Goal: Information Seeking & Learning: Learn about a topic

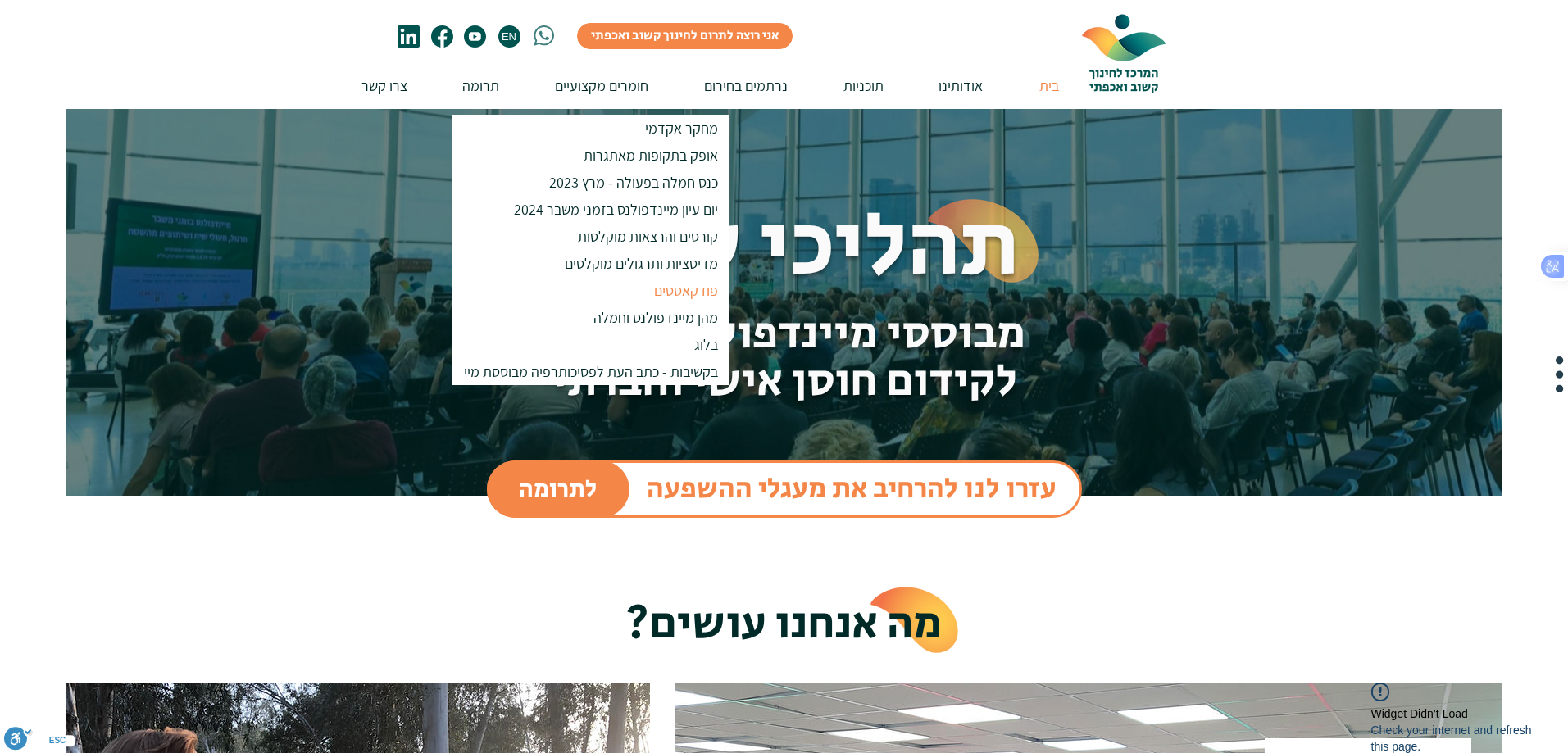
click at [668, 292] on p "פודקאסטים" at bounding box center [686, 290] width 78 height 27
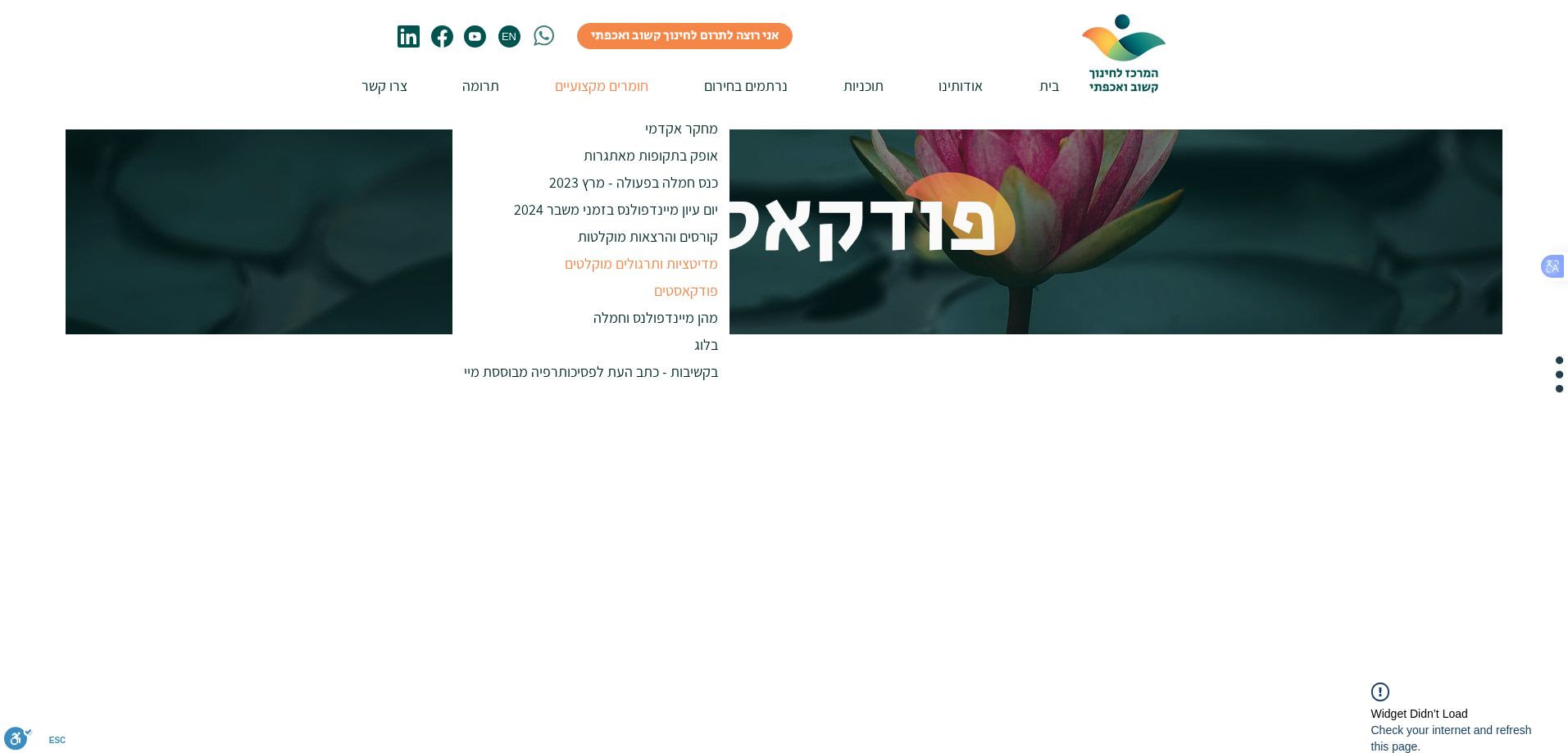
click at [690, 266] on p "מדיטציות ותרגולים מוקלטים" at bounding box center [641, 264] width 168 height 27
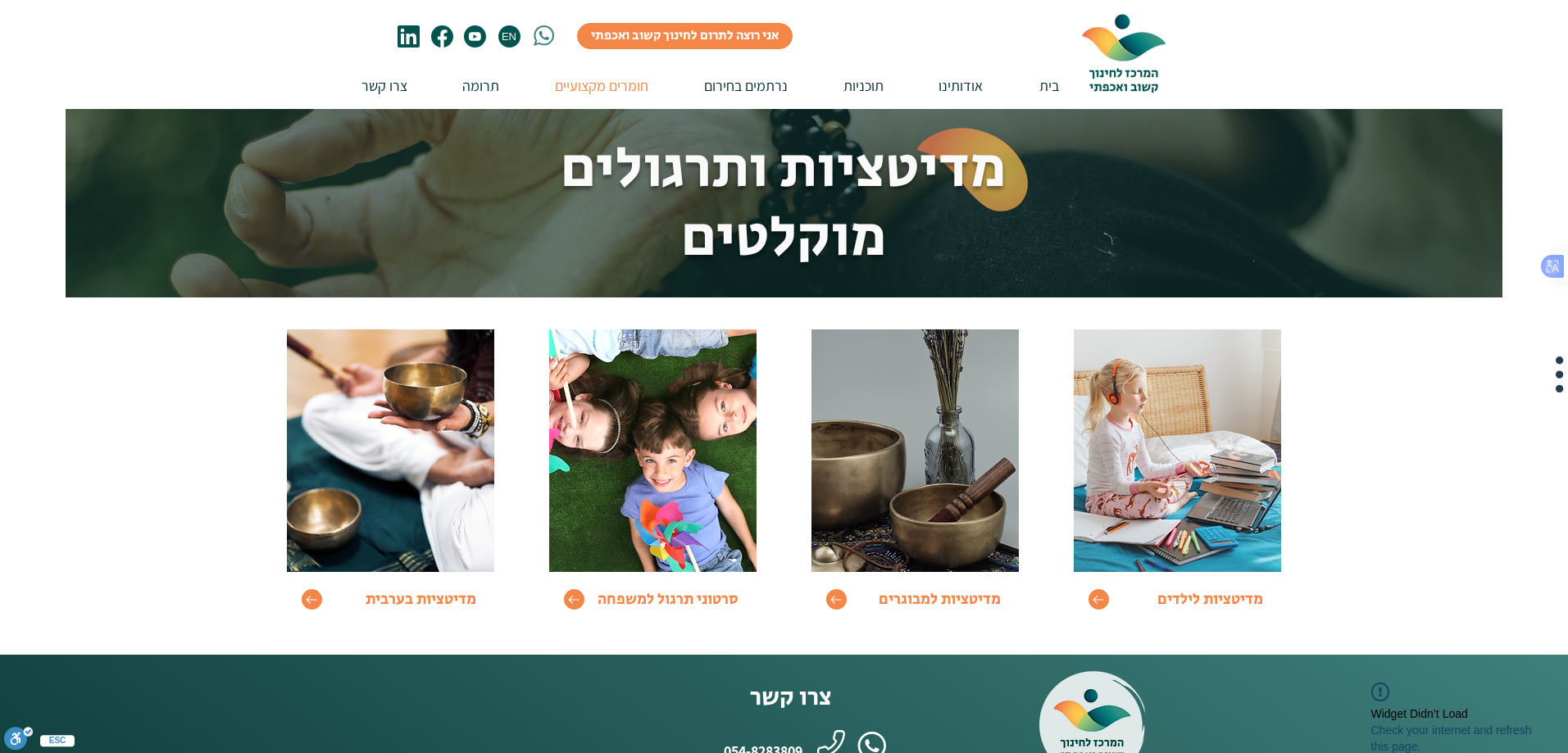
click at [1506, 543] on div at bounding box center [784, 476] width 1568 height 358
click at [840, 596] on icon "Go to" at bounding box center [836, 599] width 14 height 14
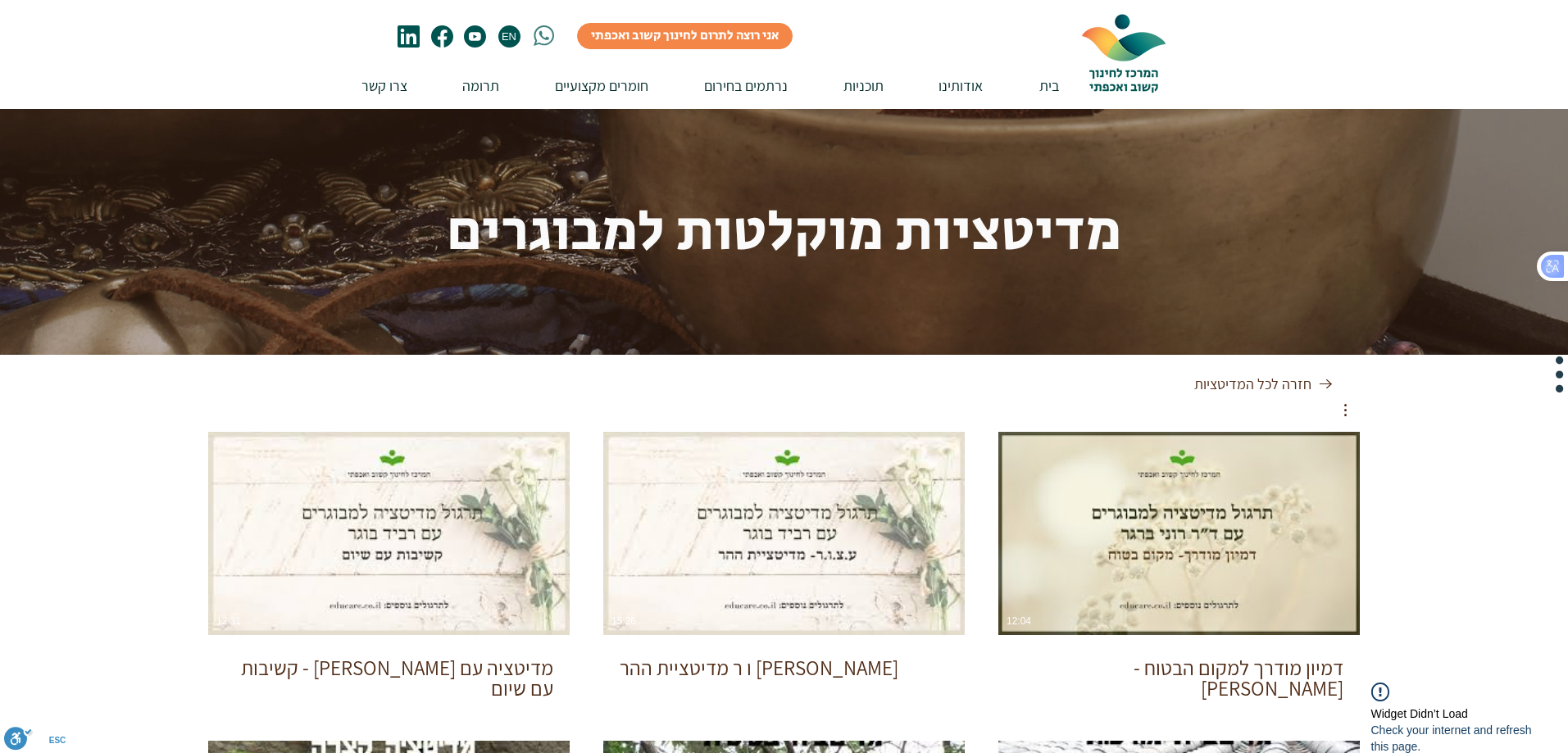
click at [1132, 70] on img at bounding box center [1124, 51] width 123 height 103
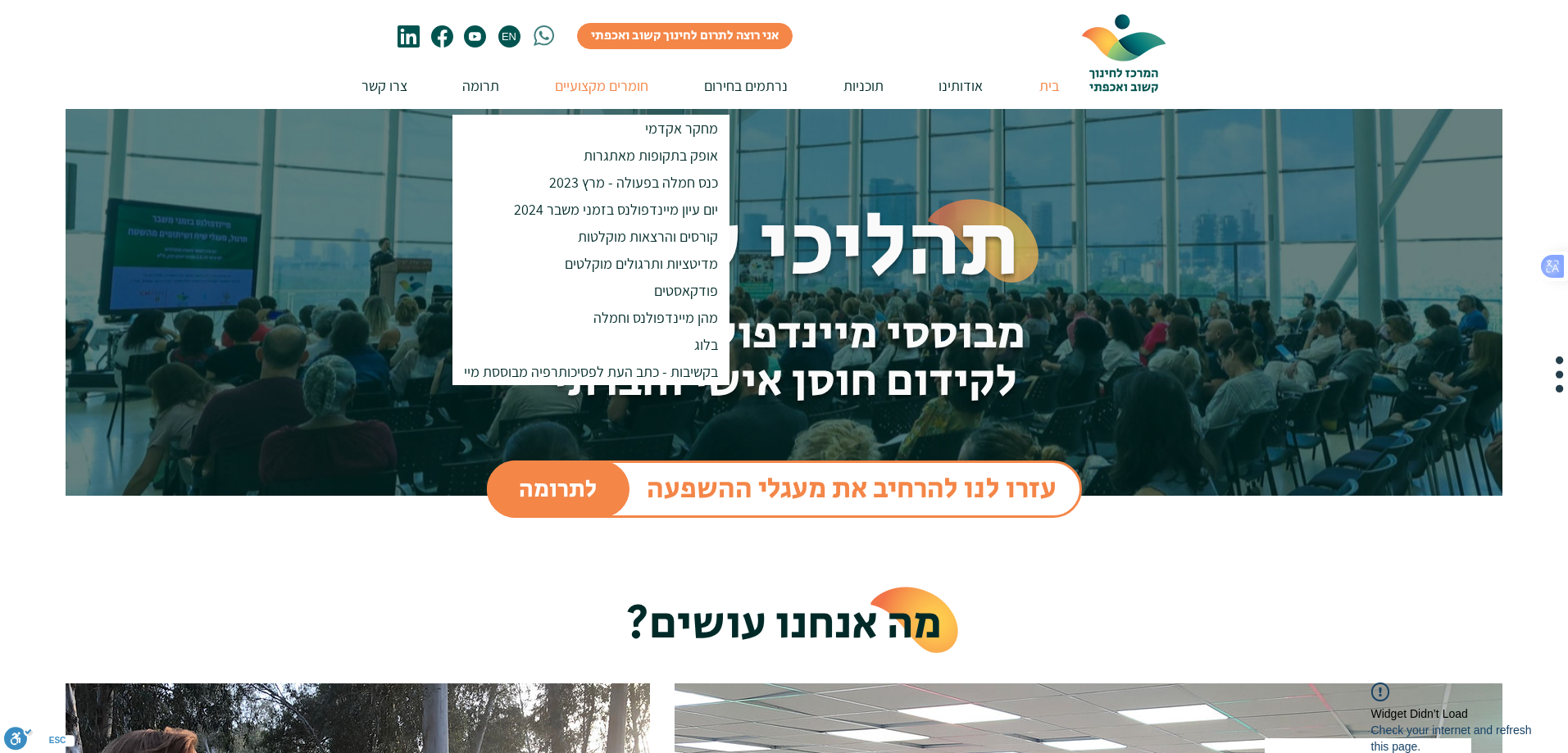
click at [614, 84] on p "חומרים מקצועיים" at bounding box center [602, 85] width 110 height 46
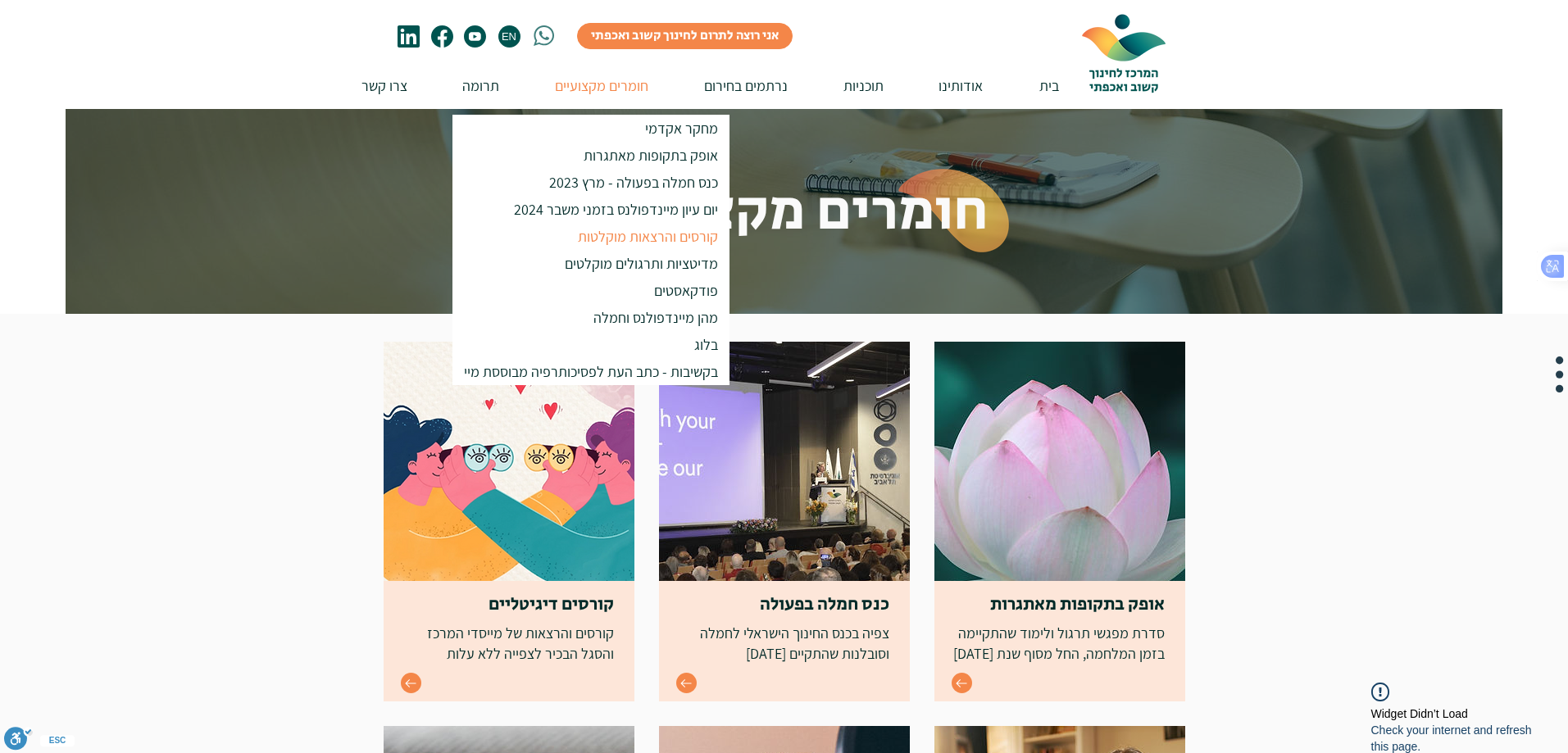
click at [651, 239] on p "קורסים והרצאות מוקלטות" at bounding box center [648, 237] width 155 height 27
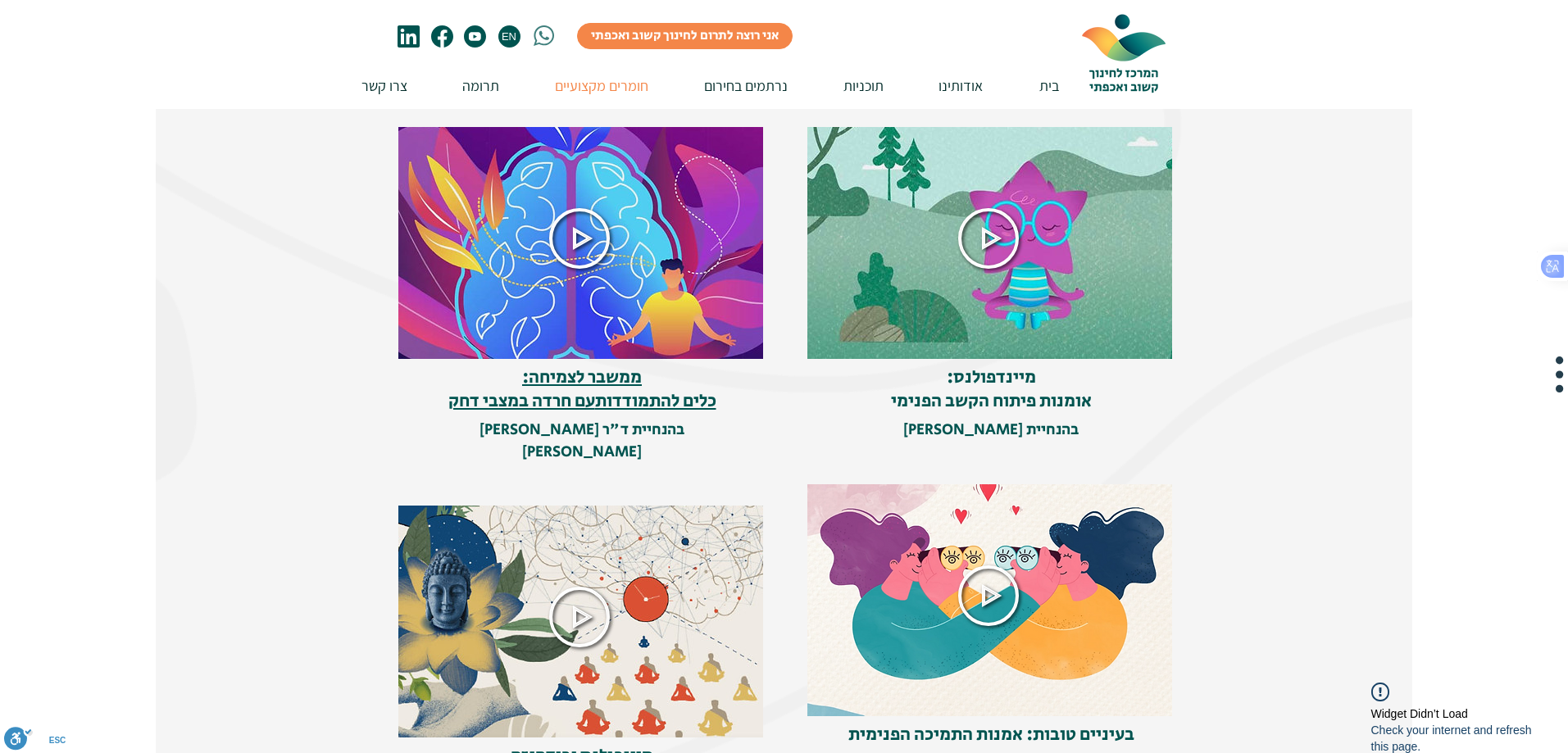
scroll to position [328, 0]
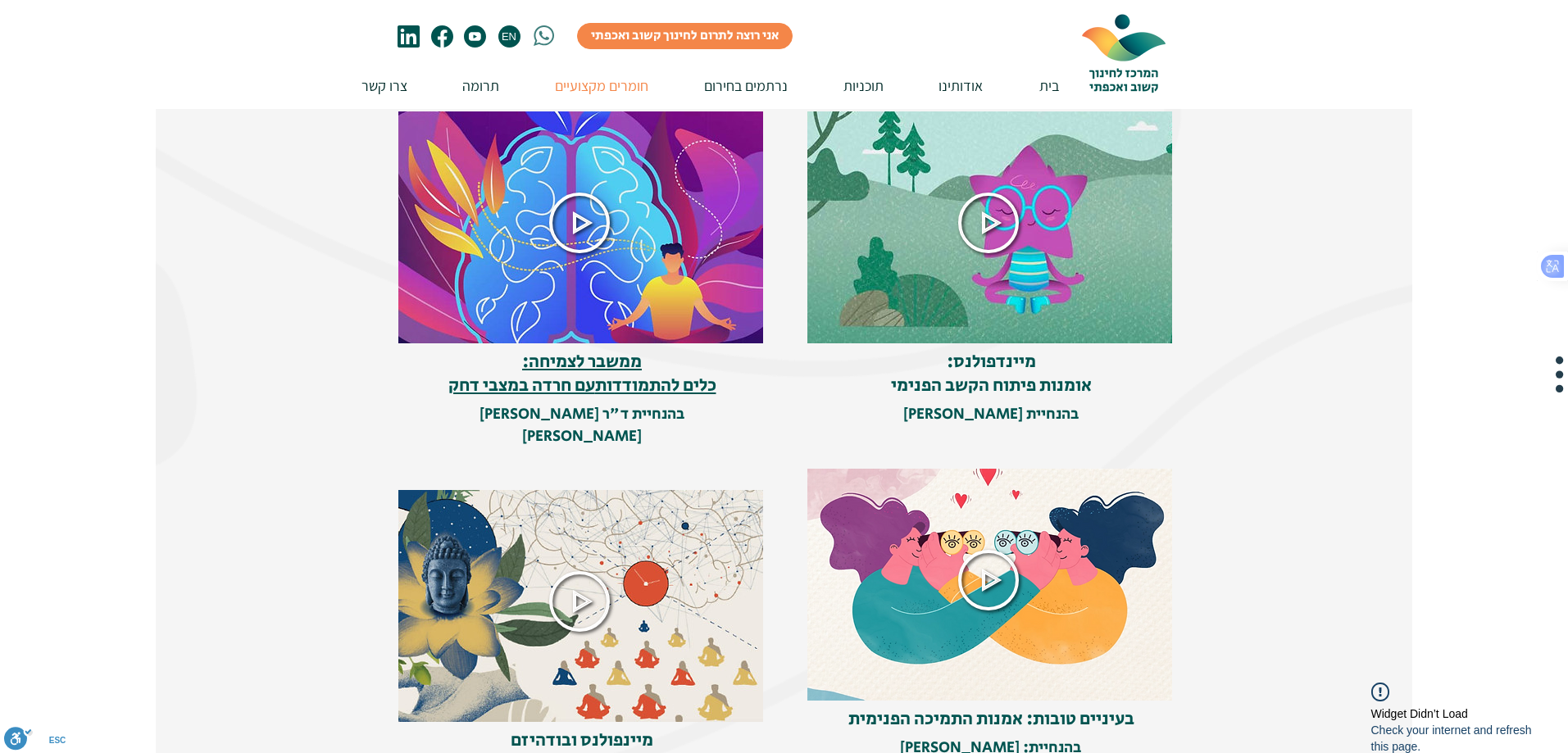
click at [1006, 294] on img at bounding box center [991, 223] width 367 height 241
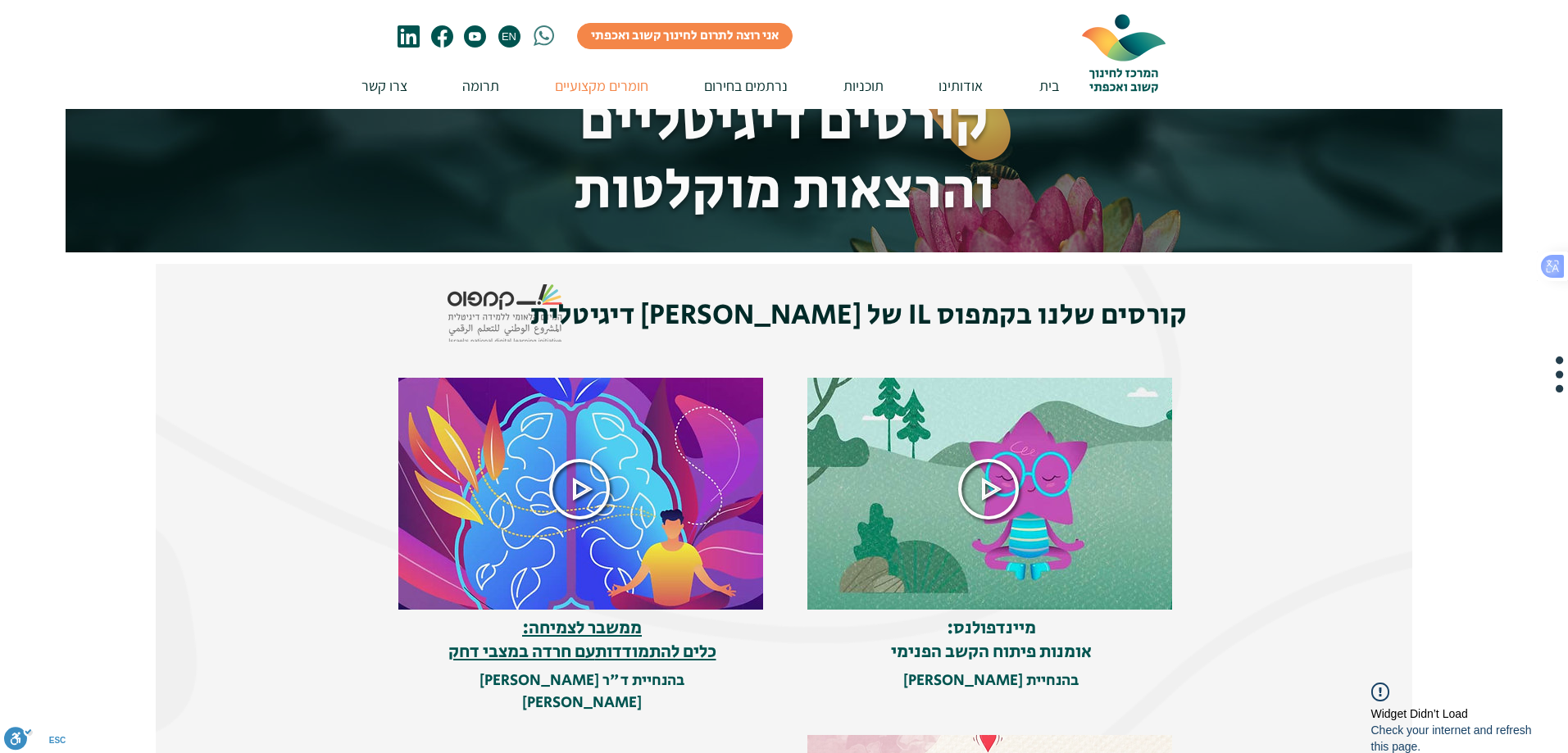
scroll to position [0, 0]
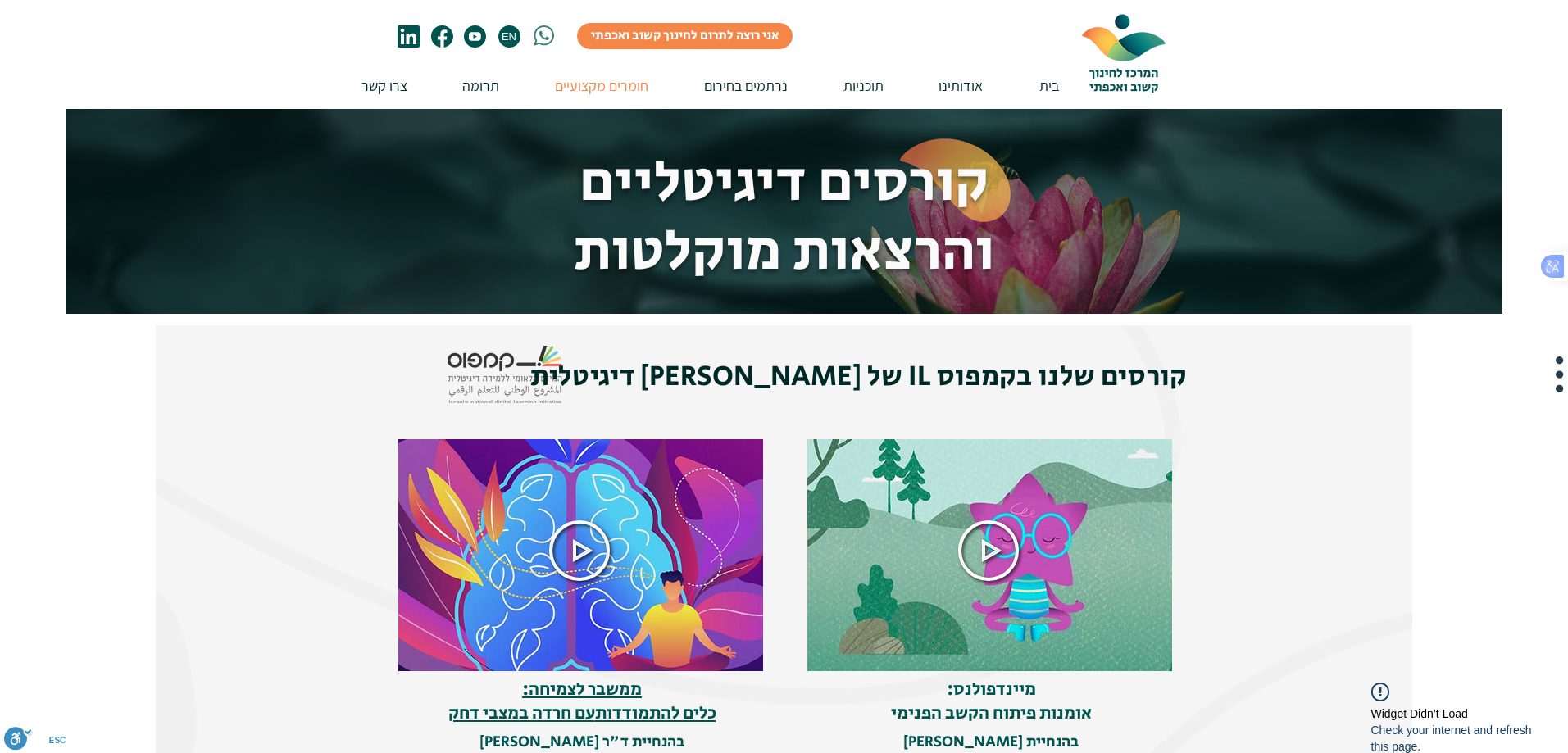
click at [990, 547] on icon at bounding box center [988, 551] width 59 height 59
click at [983, 541] on icon at bounding box center [988, 551] width 59 height 59
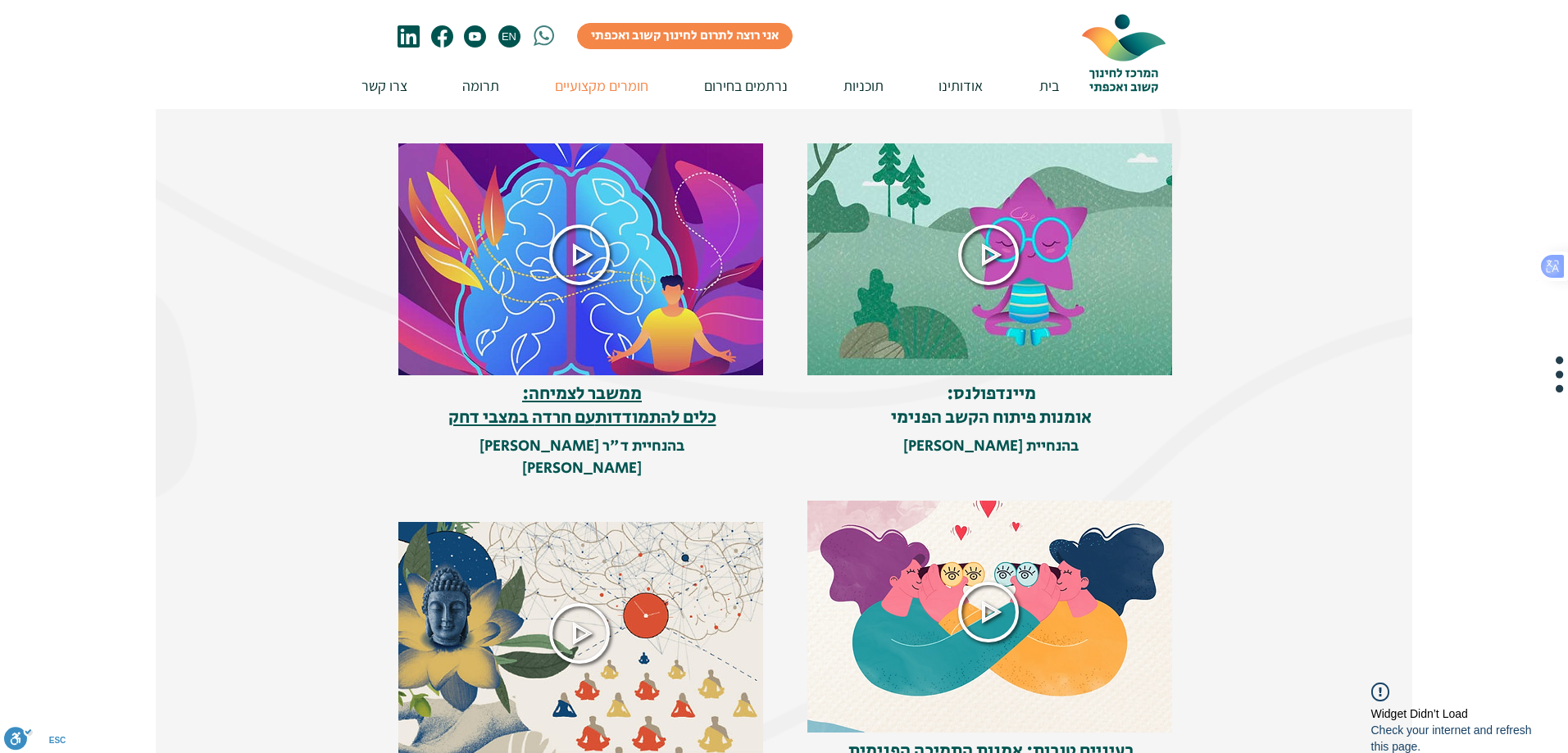
scroll to position [328, 0]
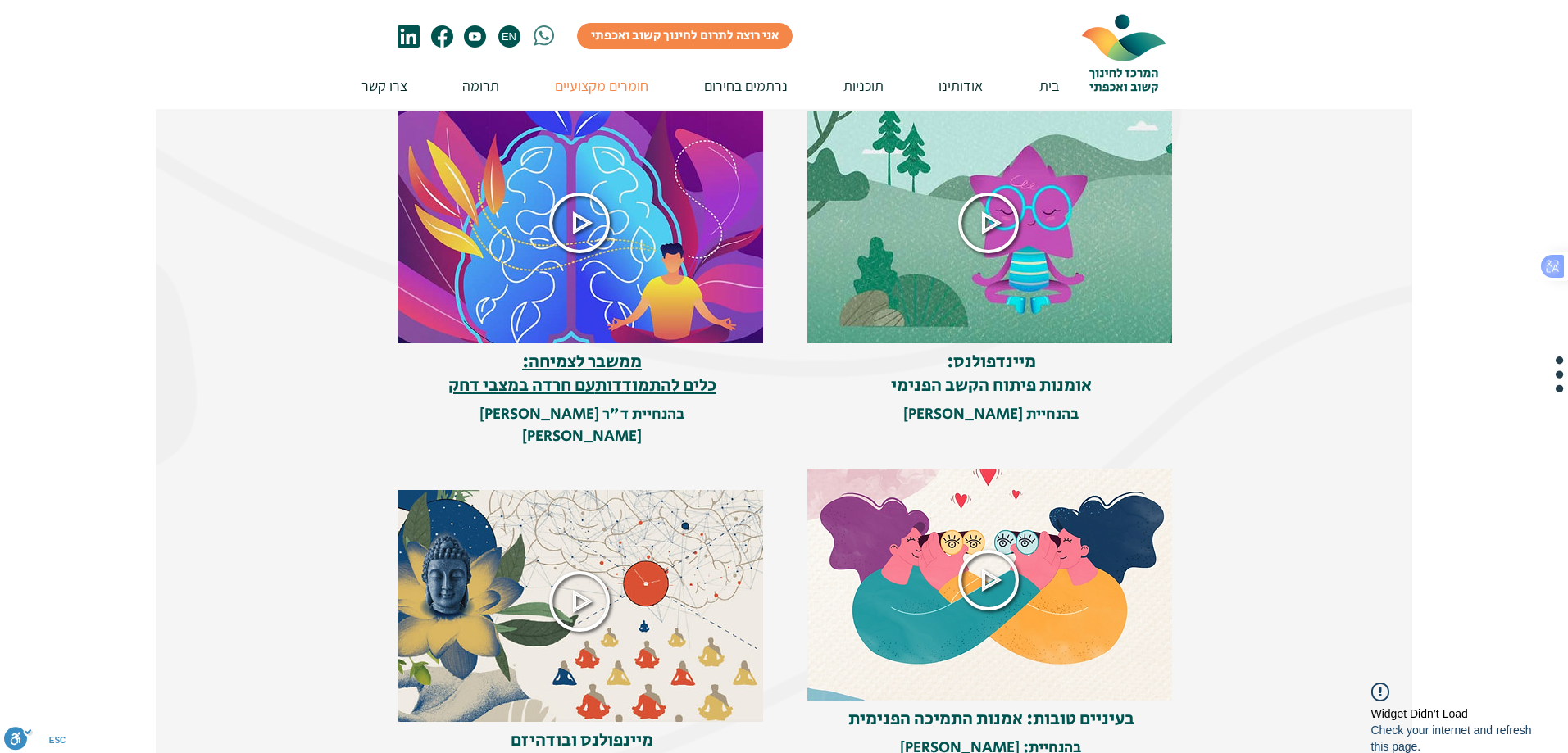
click at [580, 226] on icon at bounding box center [579, 223] width 61 height 61
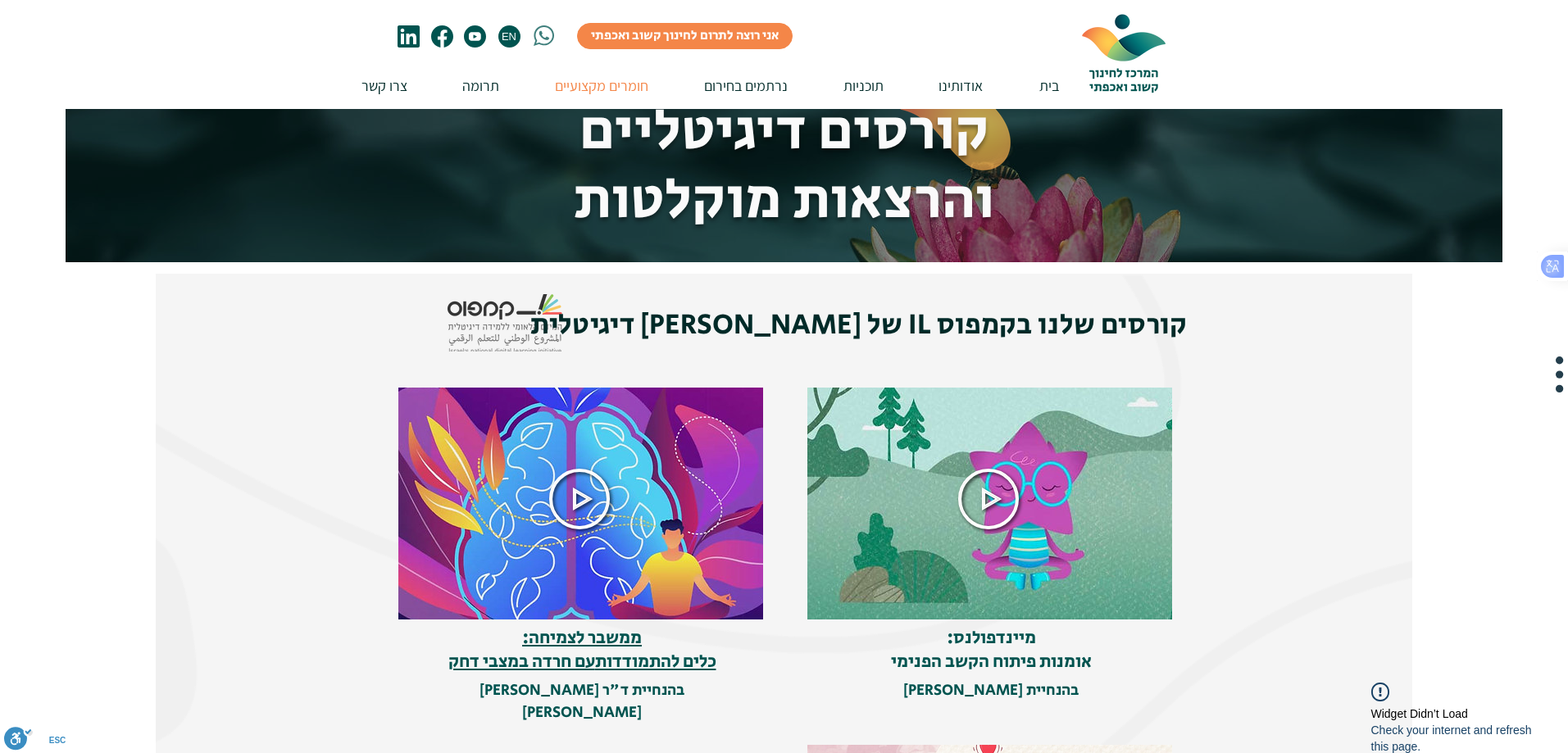
scroll to position [0, 0]
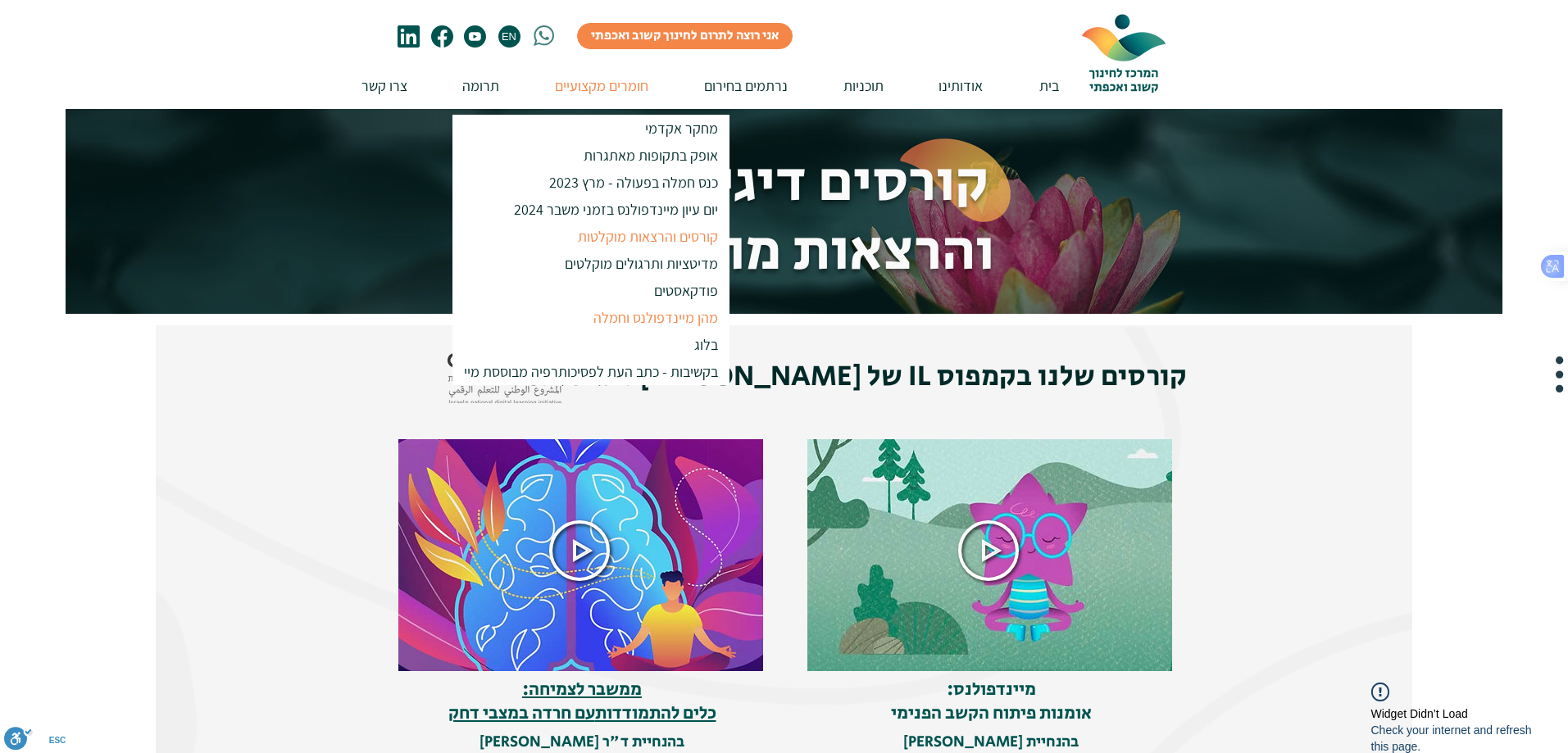
click at [606, 323] on p "מהן מיינדפולנס וחמלה" at bounding box center [656, 318] width 139 height 27
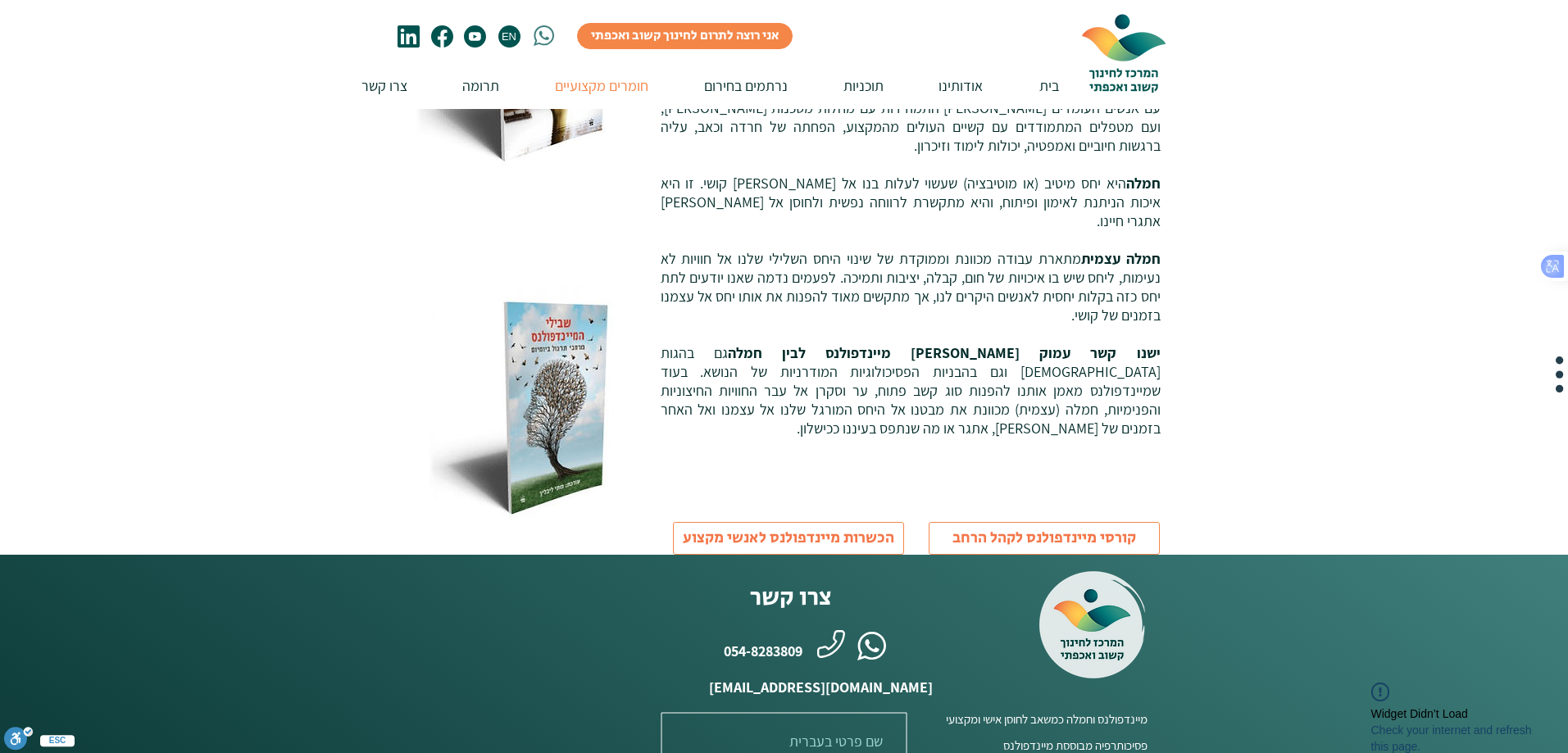
scroll to position [54, 0]
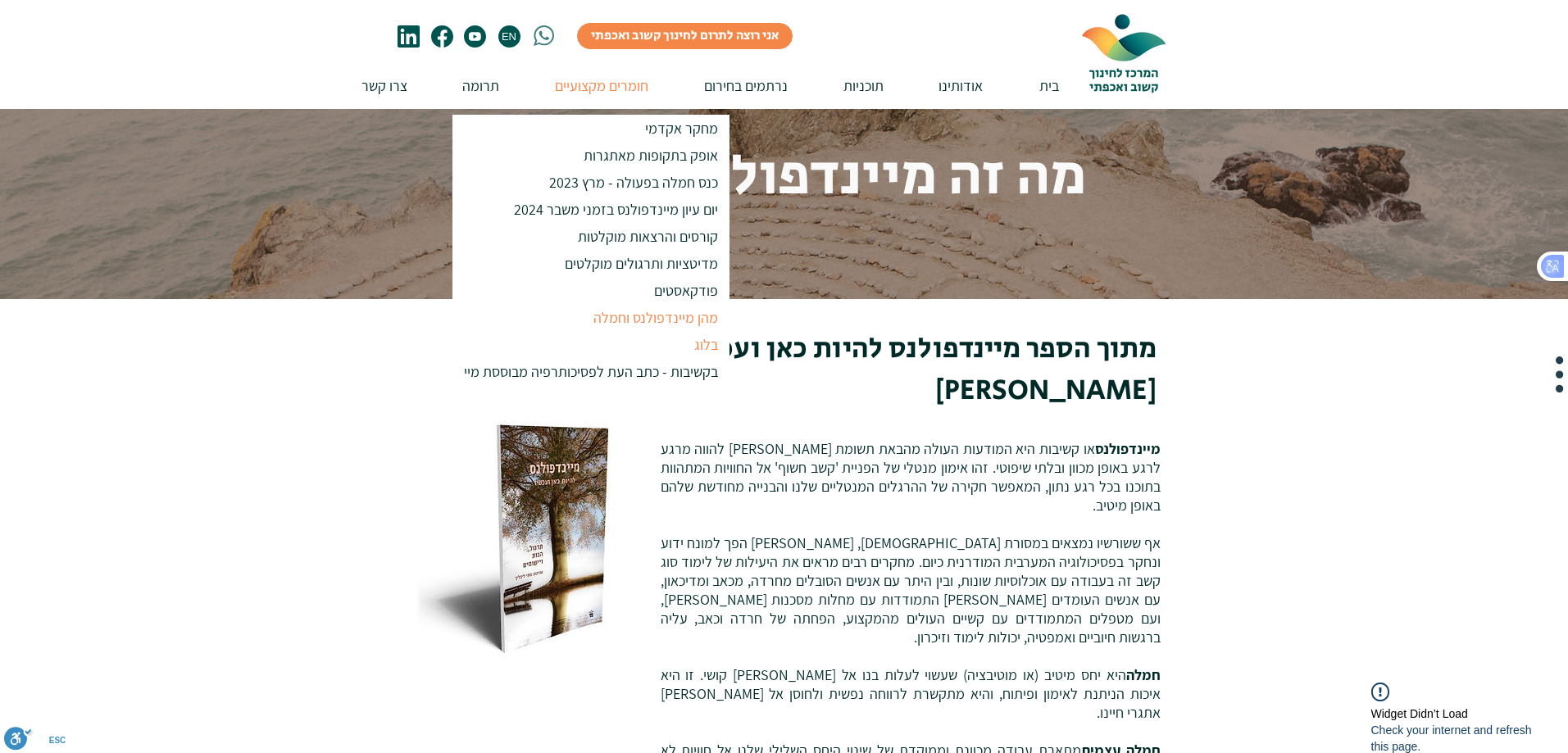
click at [697, 351] on p "בלוג" at bounding box center [707, 345] width 38 height 27
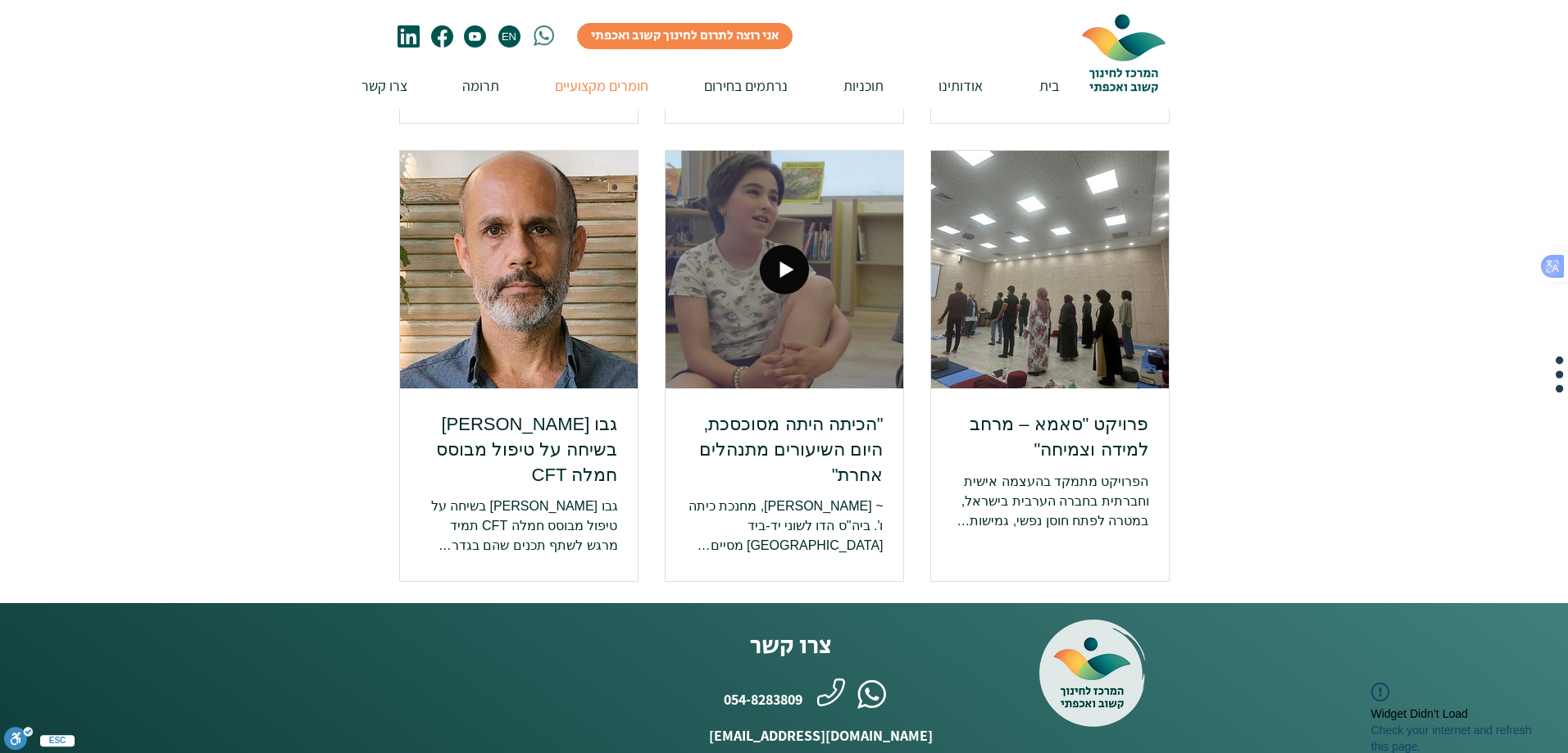
scroll to position [738, 0]
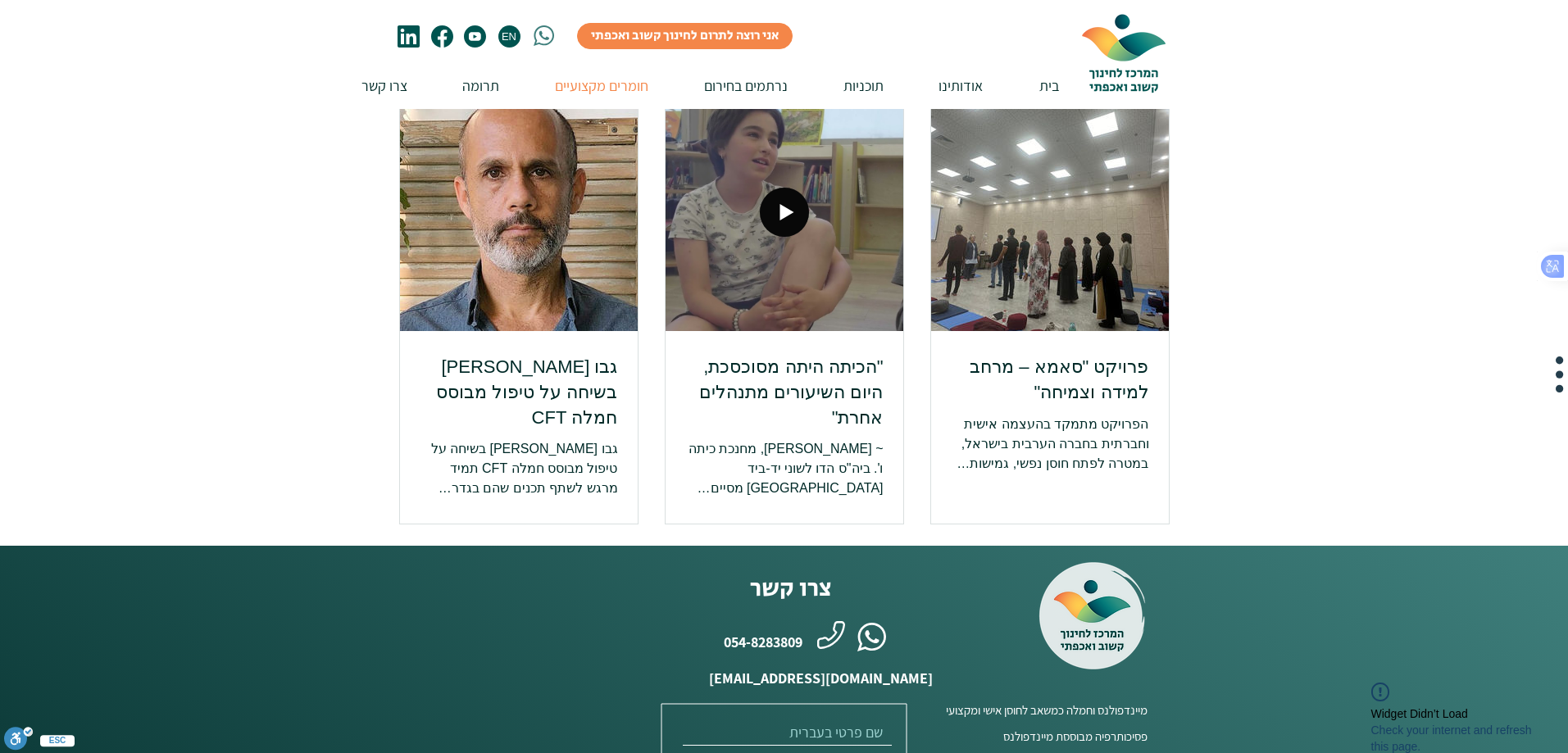
click at [533, 186] on img "פיד הבלוג" at bounding box center [519, 212] width 239 height 239
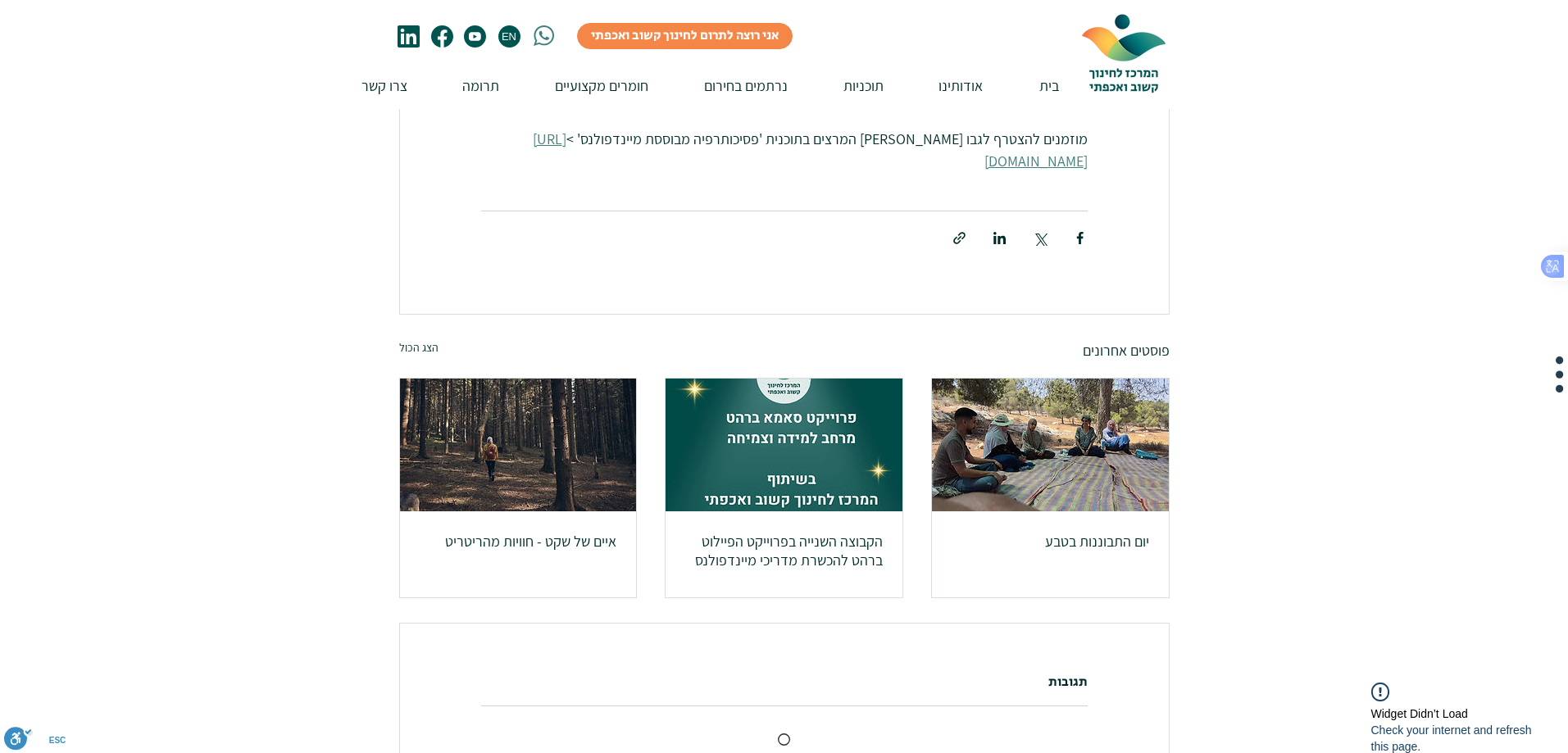
scroll to position [574, 0]
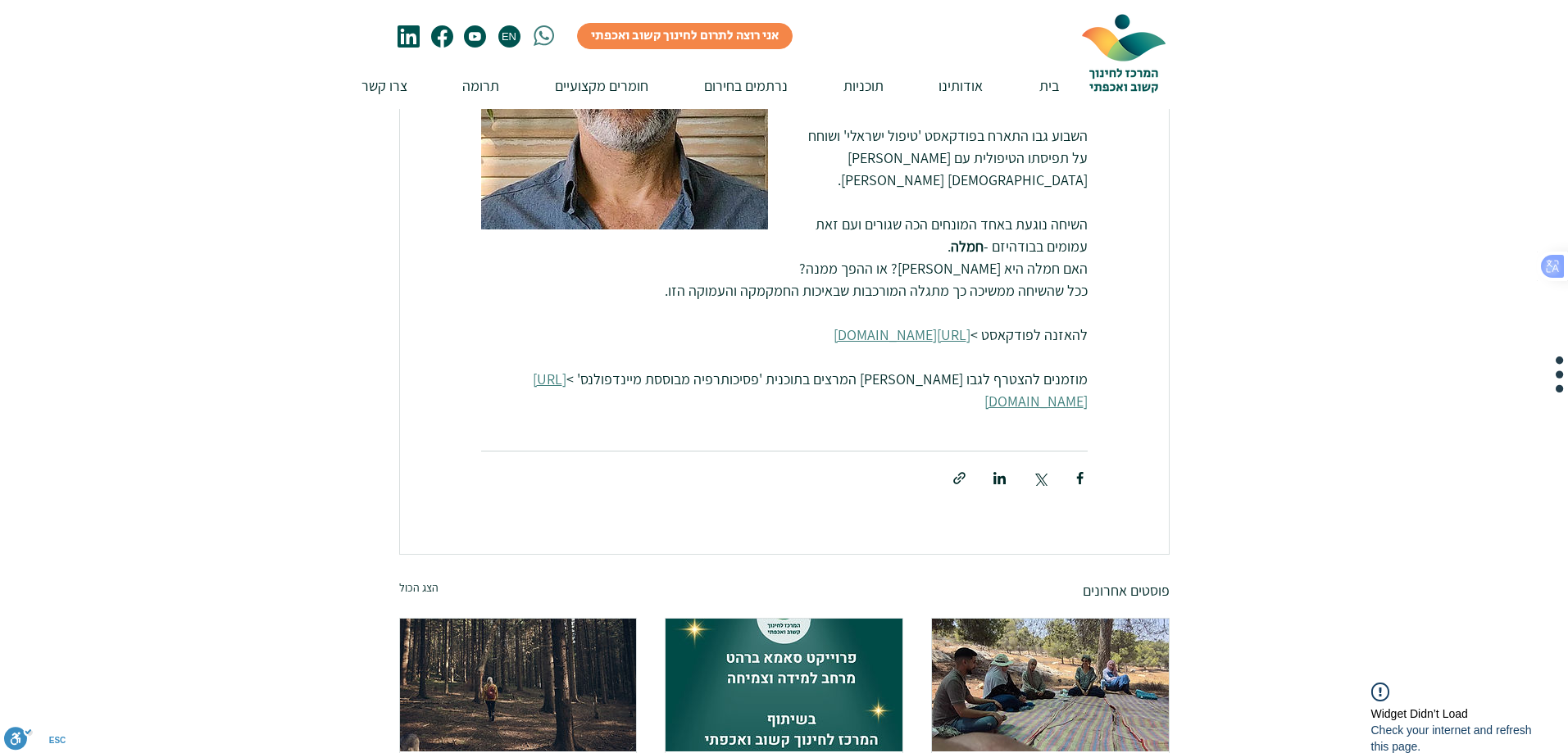
click at [928, 331] on span "[URL][DOMAIN_NAME]" at bounding box center [902, 334] width 137 height 19
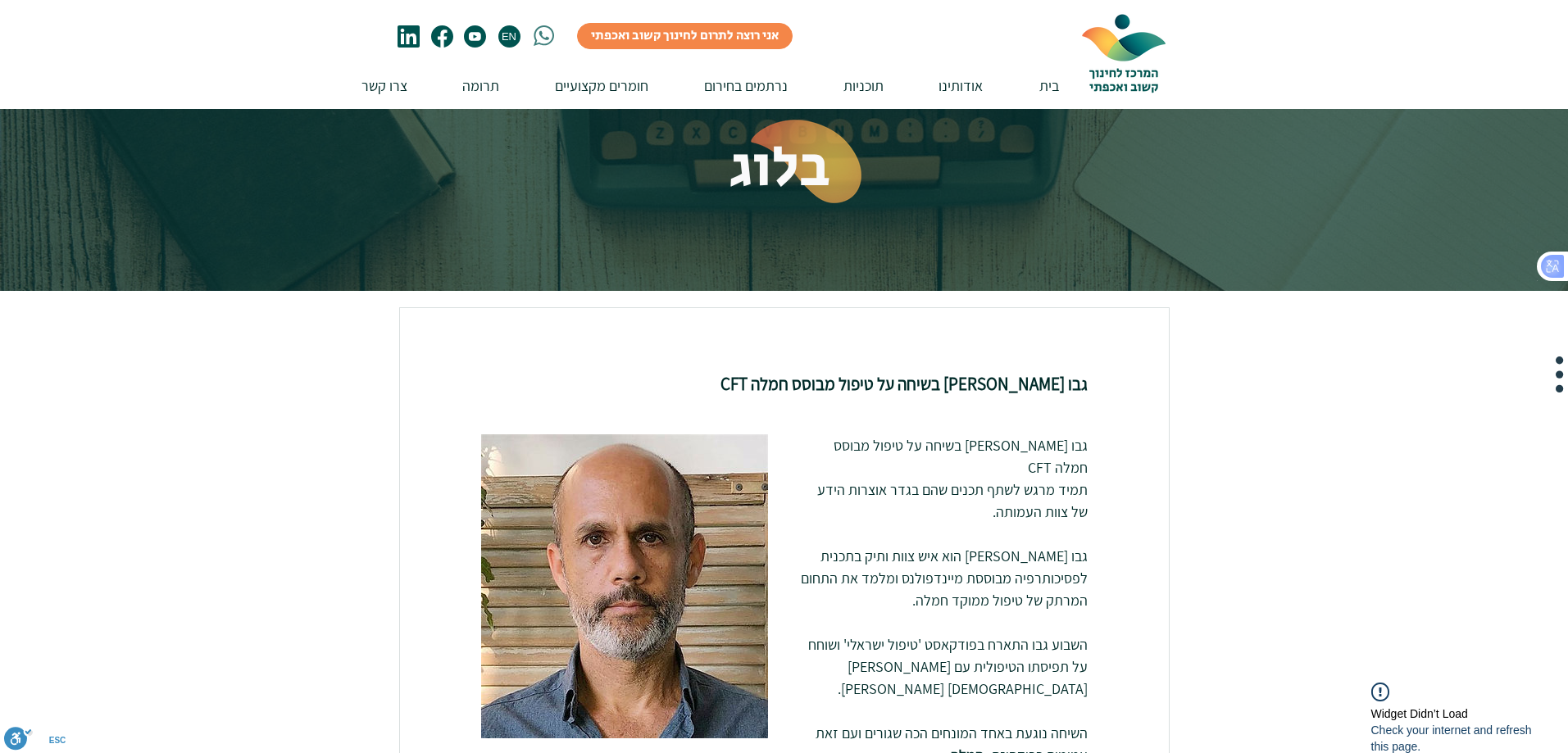
scroll to position [0, 0]
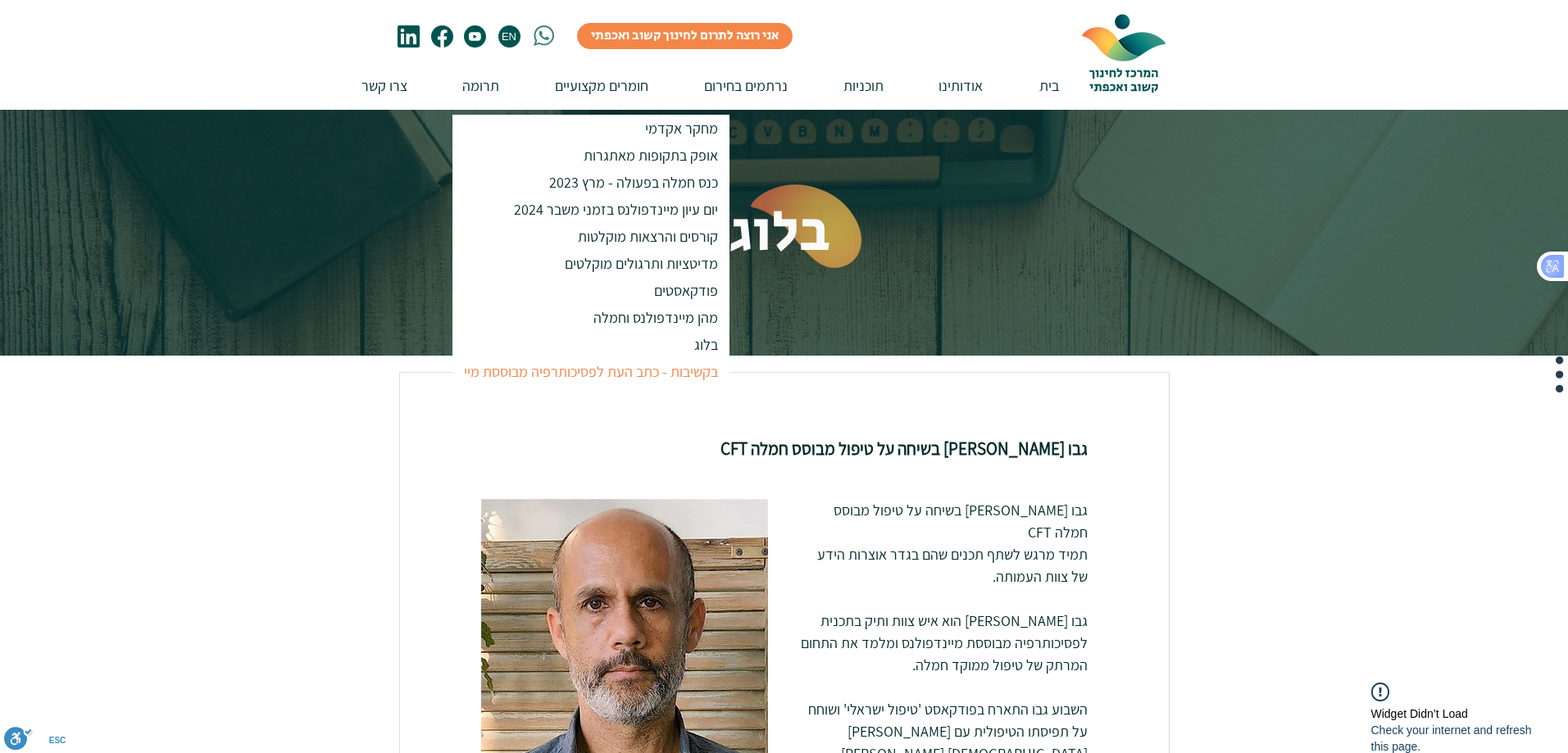
click at [600, 377] on p "בקשיבות - כתב העת לפסיכותרפיה מבוססת מיי" at bounding box center [591, 371] width 269 height 27
click at [1420, 244] on img "main content" at bounding box center [784, 376] width 1568 height 753
click at [1420, 88] on div at bounding box center [784, 55] width 1568 height 108
